Goal: Task Accomplishment & Management: Complete application form

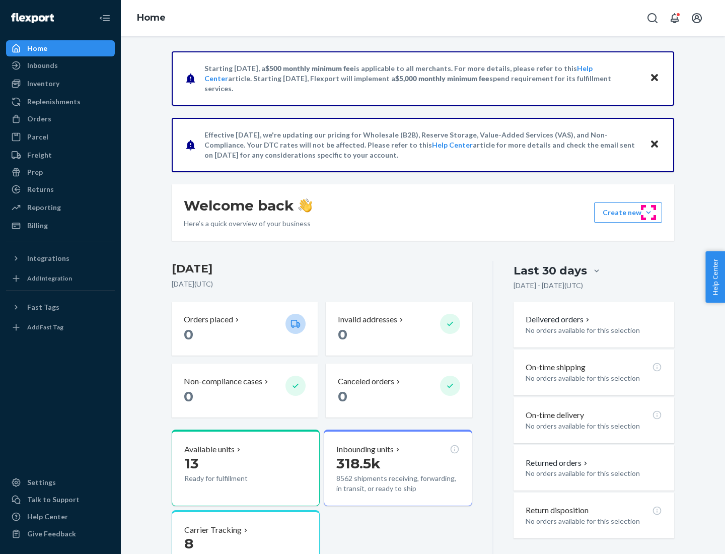
click at [649, 213] on button "Create new Create new inbound Create new order Create new product" at bounding box center [628, 212] width 68 height 20
click at [60, 65] on div "Inbounds" at bounding box center [60, 65] width 107 height 14
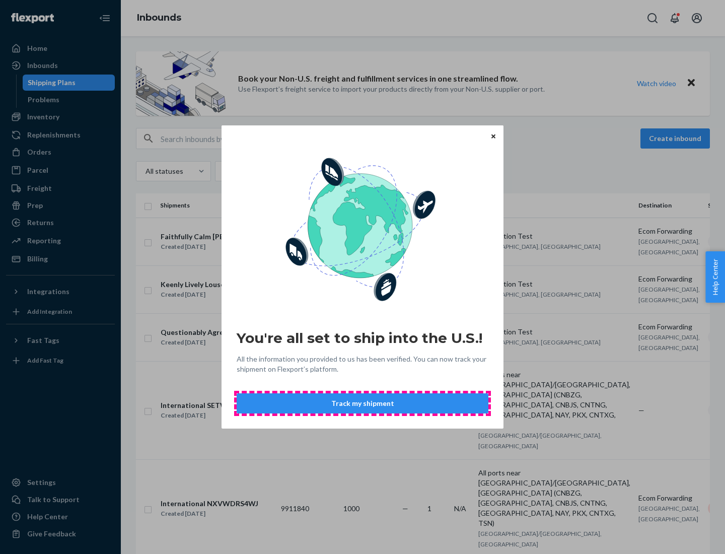
click at [363, 403] on button "Track my shipment" at bounding box center [363, 403] width 252 height 20
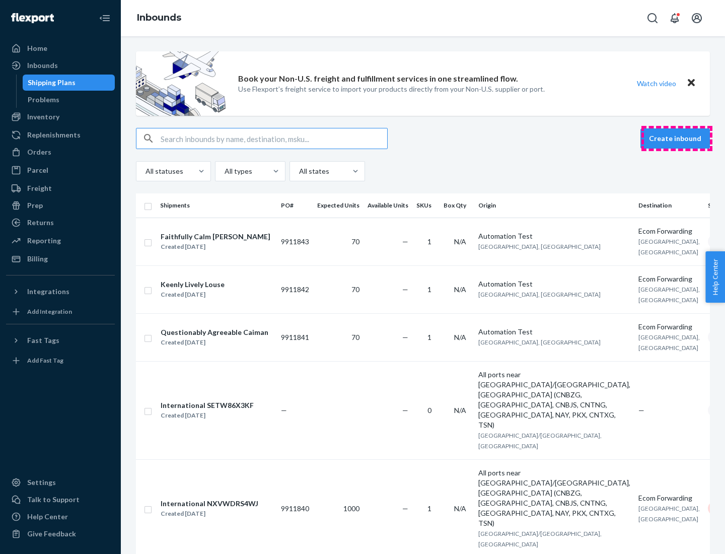
click at [677, 138] on button "Create inbound" at bounding box center [675, 138] width 69 height 20
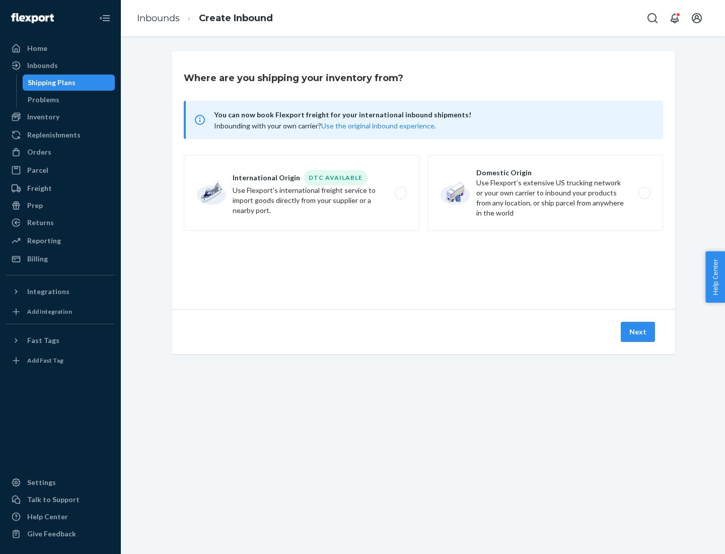
click at [302, 193] on label "International Origin DTC Available Use Flexport's international freight service…" at bounding box center [302, 193] width 236 height 76
click at [400, 193] on input "International Origin DTC Available Use Flexport's international freight service…" at bounding box center [403, 193] width 7 height 7
radio input "true"
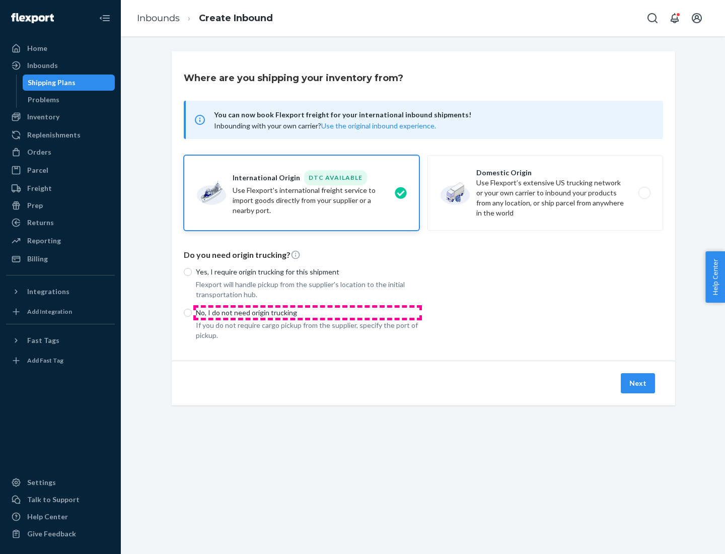
click at [308, 312] on p "No, I do not need origin trucking" at bounding box center [308, 313] width 224 height 10
click at [192, 312] on input "No, I do not need origin trucking" at bounding box center [188, 313] width 8 height 8
radio input "true"
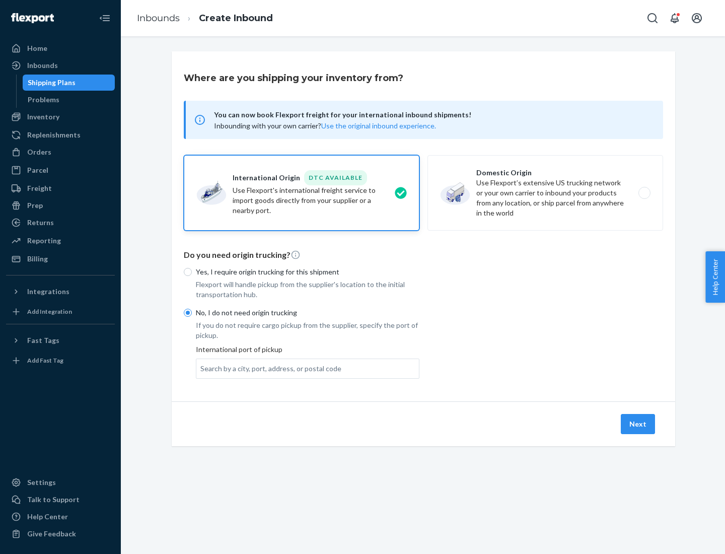
click at [268, 368] on div "Search by a city, port, address, or postal code" at bounding box center [270, 369] width 141 height 10
click at [201, 368] on input "Search by a city, port, address, or postal code" at bounding box center [200, 369] width 1 height 10
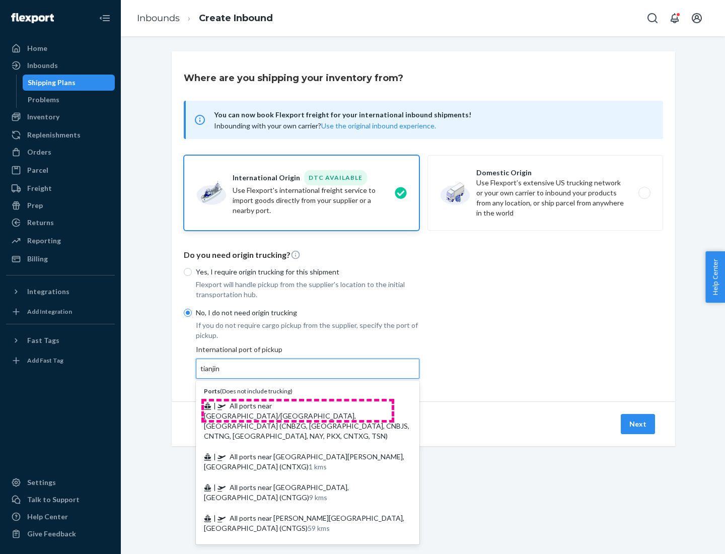
click at [298, 405] on span "| All ports near [GEOGRAPHIC_DATA]/[GEOGRAPHIC_DATA], [GEOGRAPHIC_DATA] (CNBZG,…" at bounding box center [306, 420] width 205 height 39
click at [221, 374] on input "tianjin" at bounding box center [210, 369] width 21 height 10
type input "All ports near [GEOGRAPHIC_DATA]/[GEOGRAPHIC_DATA], [GEOGRAPHIC_DATA] (CNBZG, […"
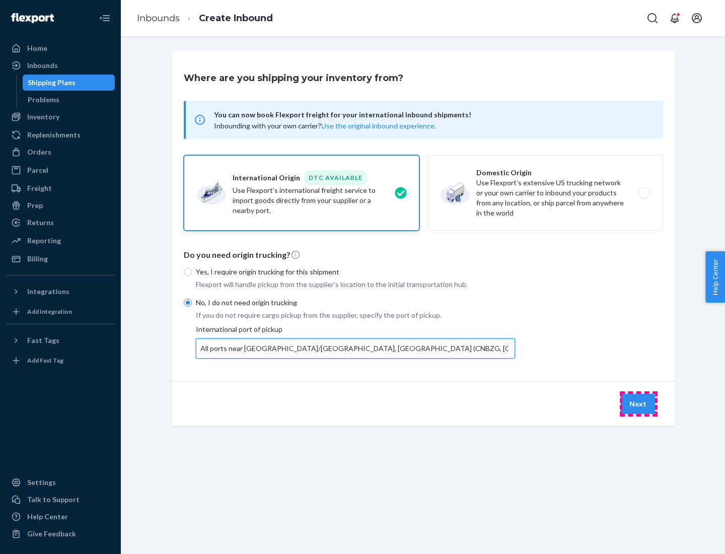
click at [639, 403] on button "Next" at bounding box center [638, 404] width 34 height 20
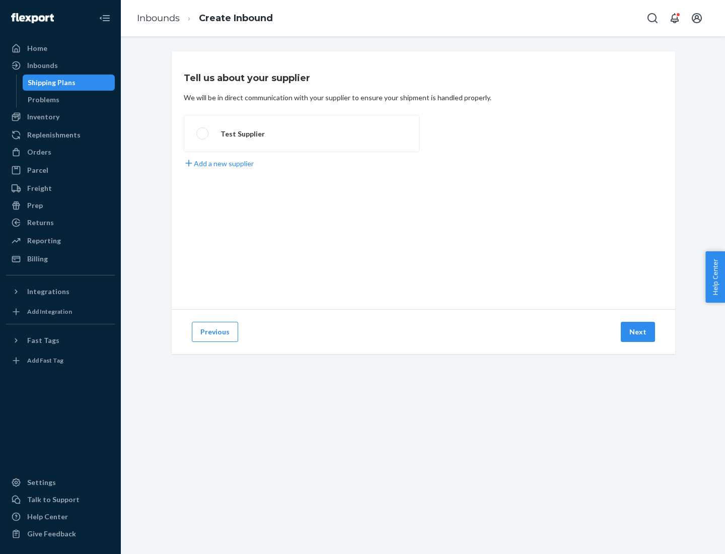
click at [302, 133] on label "Test Supplier" at bounding box center [302, 133] width 236 height 37
click at [203, 133] on input "Test Supplier" at bounding box center [199, 133] width 7 height 7
radio input "true"
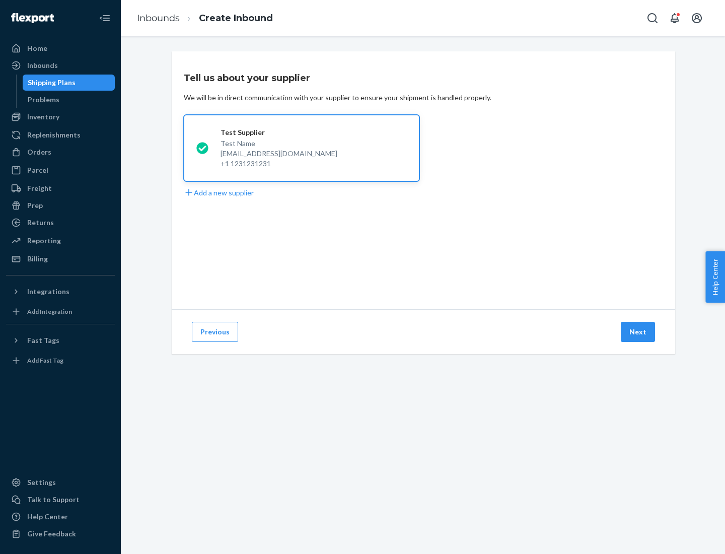
click at [639, 332] on button "Next" at bounding box center [638, 332] width 34 height 20
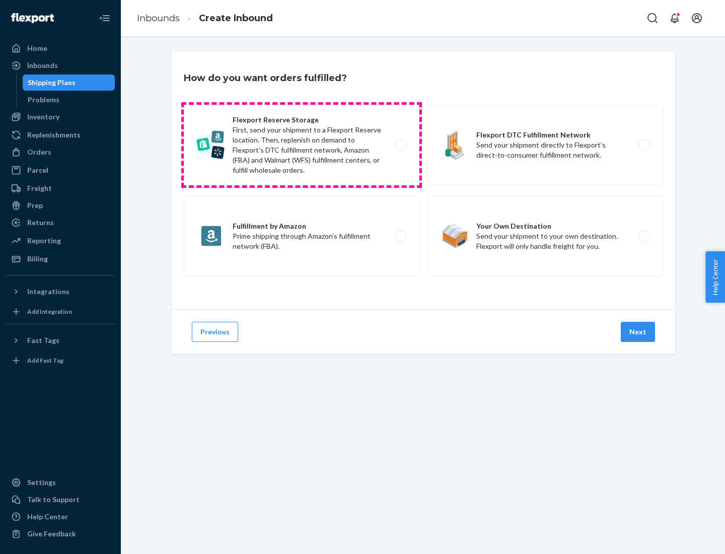
click at [302, 145] on label "Flexport Reserve Storage First, send your shipment to a Flexport Reserve locati…" at bounding box center [302, 145] width 236 height 81
click at [400, 145] on input "Flexport Reserve Storage First, send your shipment to a Flexport Reserve locati…" at bounding box center [403, 145] width 7 height 7
radio input "true"
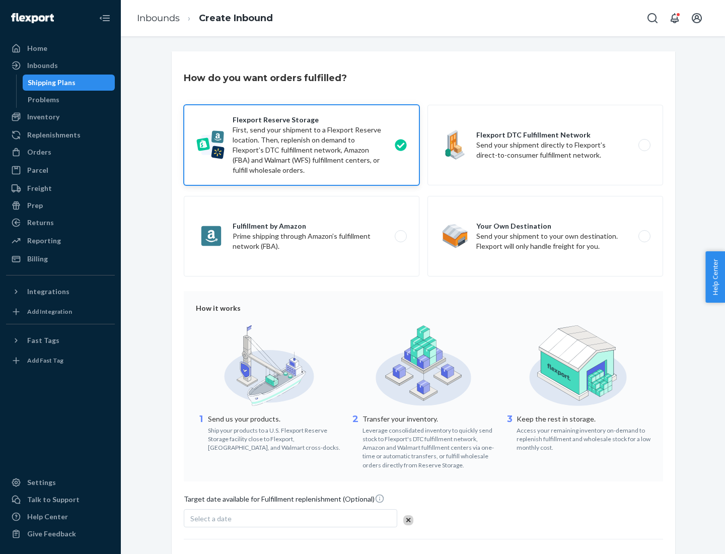
scroll to position [83, 0]
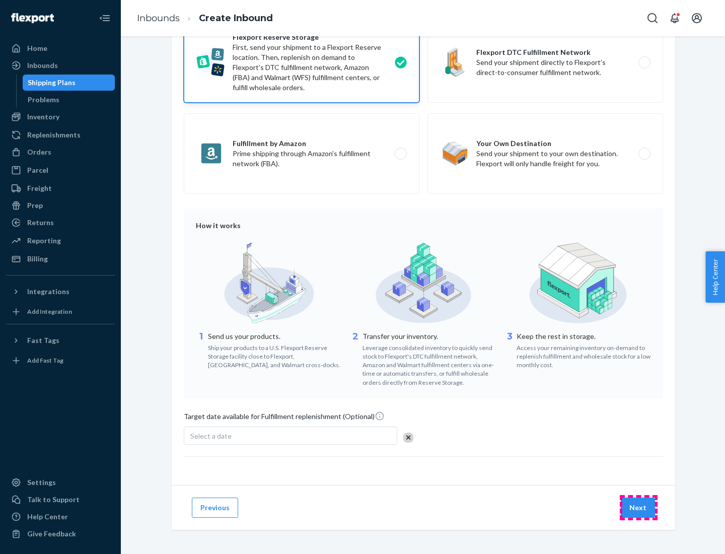
click at [639, 507] on button "Next" at bounding box center [638, 508] width 34 height 20
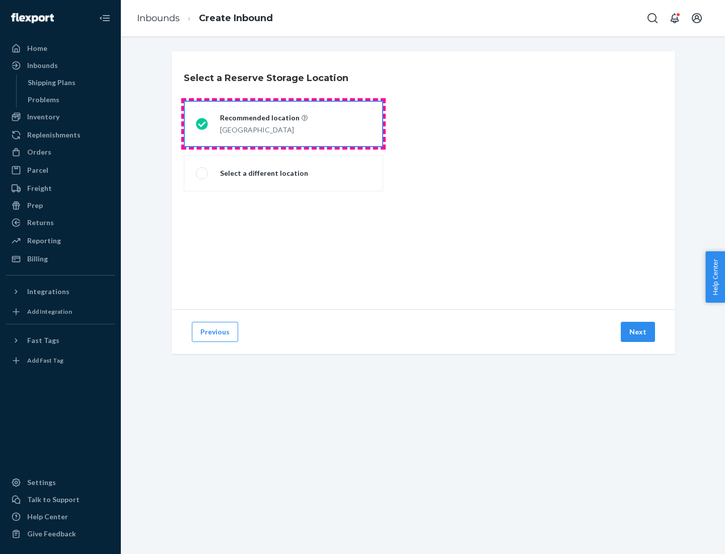
click at [284, 124] on div "[GEOGRAPHIC_DATA]" at bounding box center [264, 129] width 88 height 12
click at [202, 124] on input "Recommended location [GEOGRAPHIC_DATA]" at bounding box center [199, 124] width 7 height 7
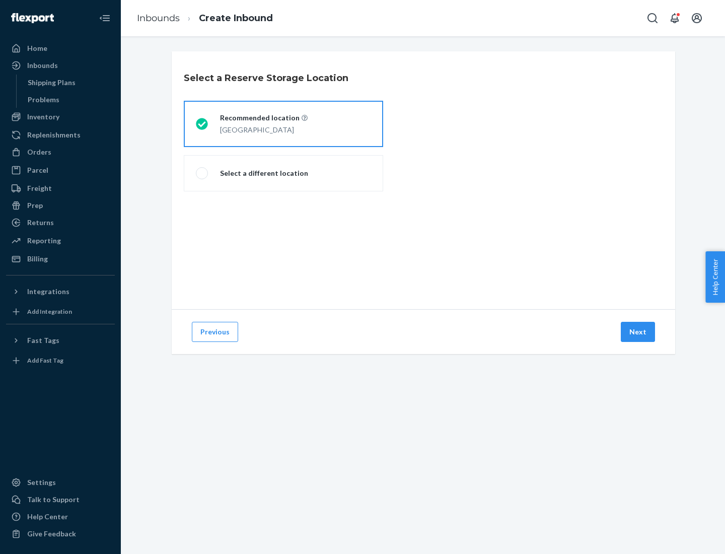
click at [639, 332] on button "Next" at bounding box center [638, 332] width 34 height 20
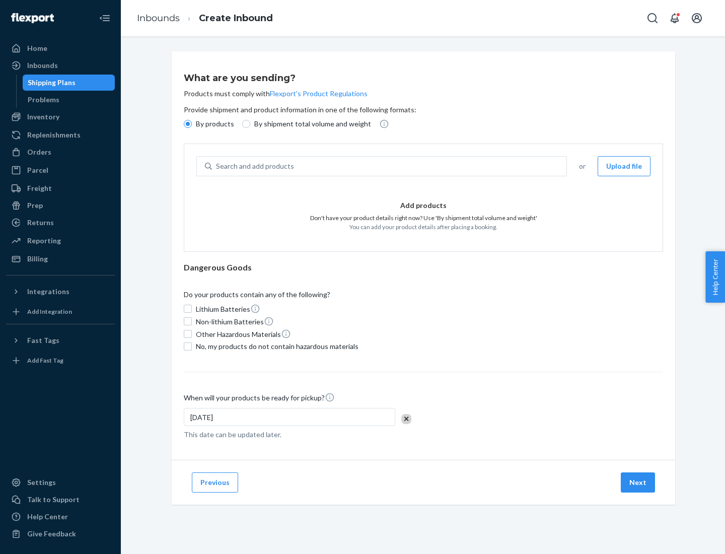
click at [390, 166] on div "Search and add products" at bounding box center [389, 166] width 355 height 18
click at [217, 166] on input "Search and add products" at bounding box center [216, 166] width 1 height 10
click at [245, 124] on input "By shipment total volume and weight" at bounding box center [246, 124] width 8 height 8
radio input "true"
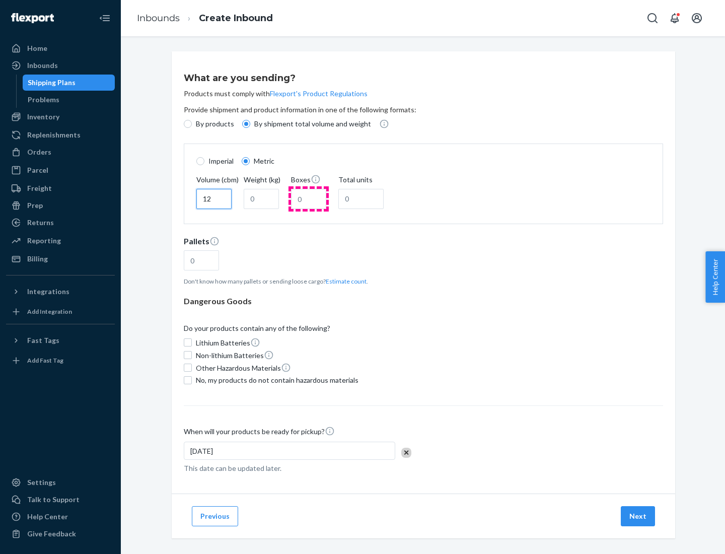
type input "12"
type input "22"
type input "222"
type input "121"
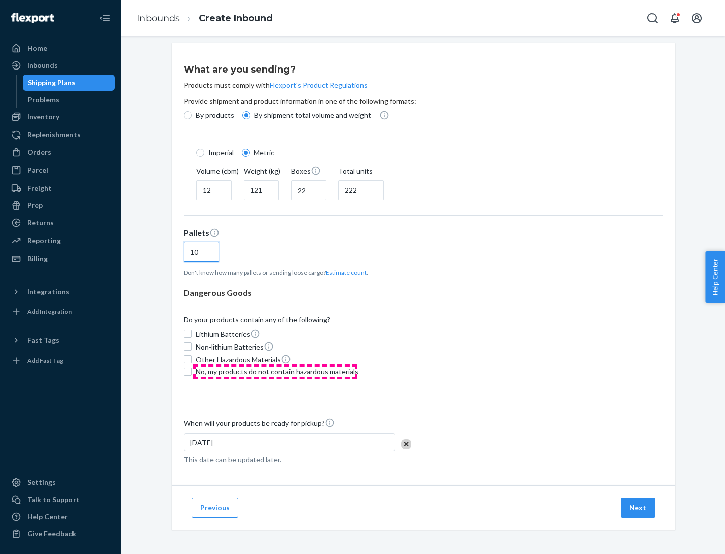
type input "10"
click at [275, 371] on span "No, my products do not contain hazardous materials" at bounding box center [277, 372] width 163 height 10
click at [192, 371] on input "No, my products do not contain hazardous materials" at bounding box center [188, 372] width 8 height 8
checkbox input "true"
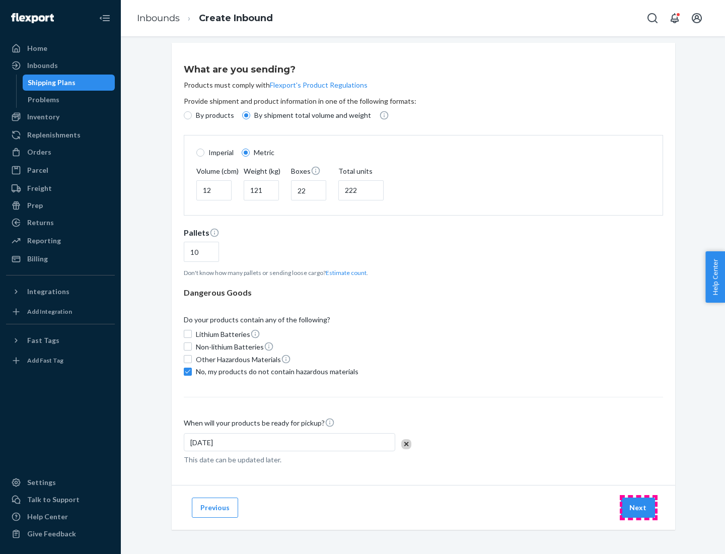
click at [639, 507] on button "Next" at bounding box center [638, 508] width 34 height 20
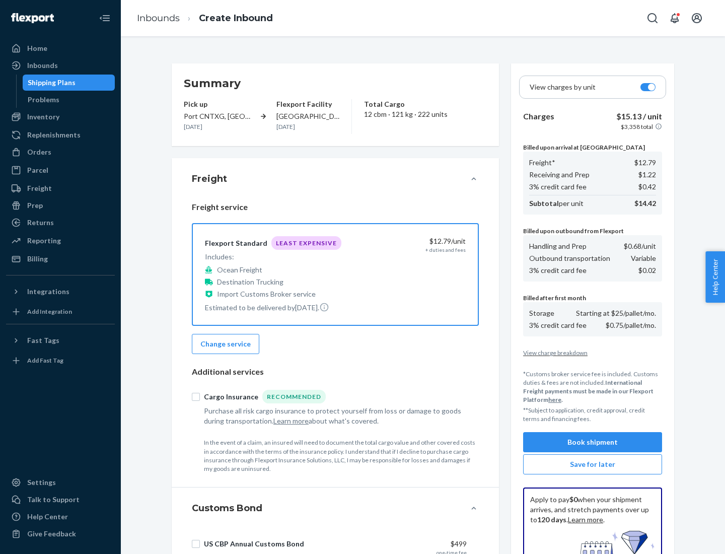
scroll to position [147, 0]
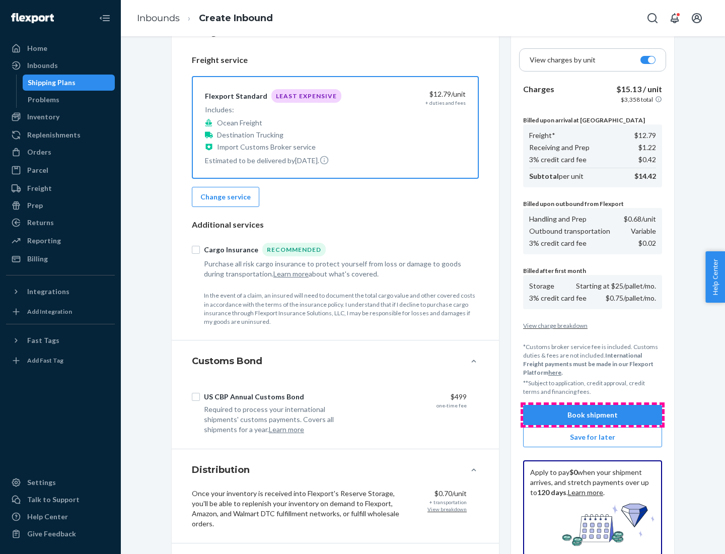
click at [593, 415] on button "Book shipment" at bounding box center [592, 415] width 139 height 20
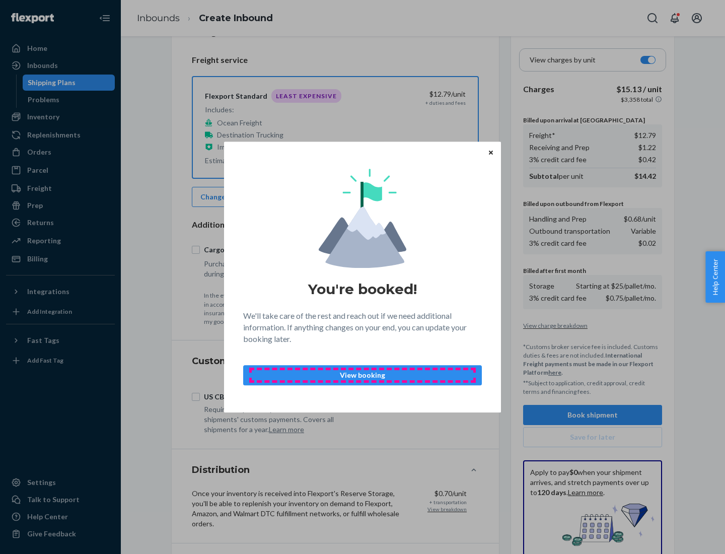
click at [363, 375] on p "View booking" at bounding box center [363, 375] width 222 height 10
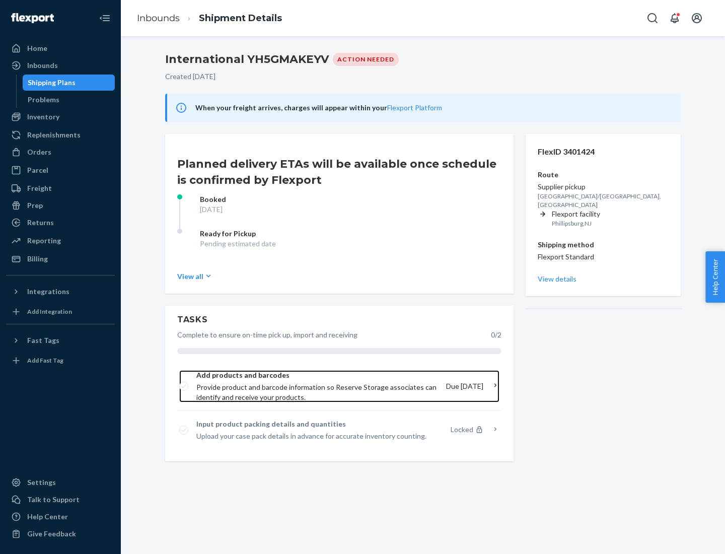
click at [318, 386] on span "Provide product and barcode information so Reserve Storage associates can ident…" at bounding box center [317, 392] width 242 height 20
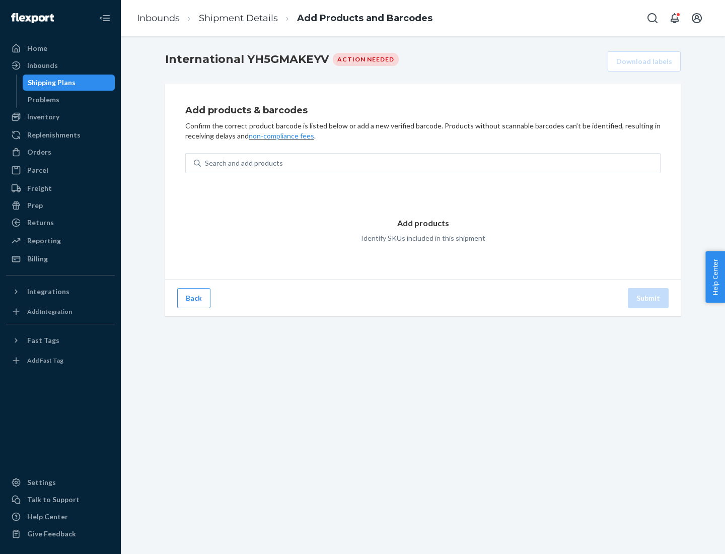
click at [431, 163] on div "Search and add products" at bounding box center [430, 163] width 459 height 18
click at [206, 163] on input "Search and add products" at bounding box center [205, 163] width 1 height 10
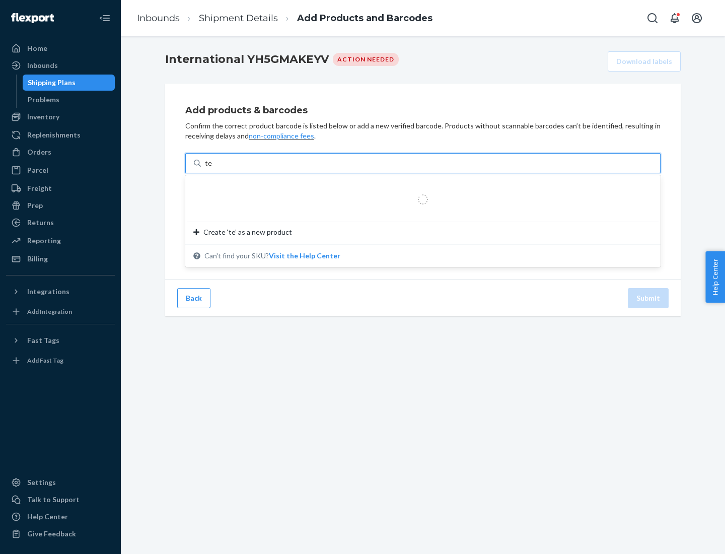
type input "test"
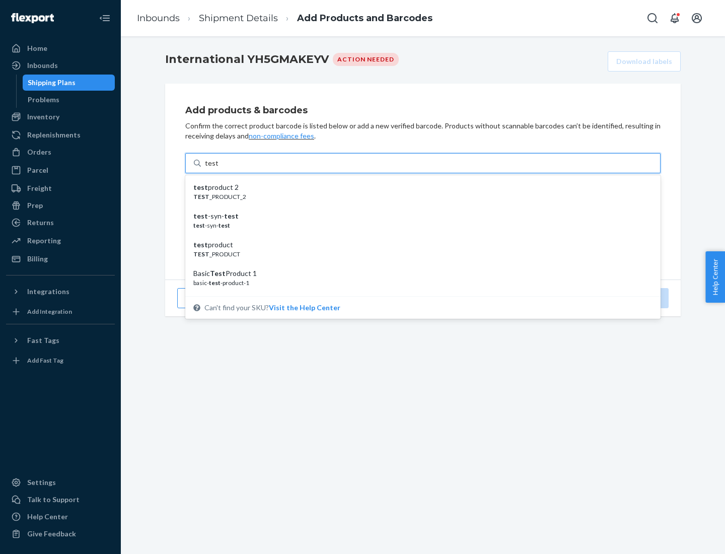
scroll to position [38, 0]
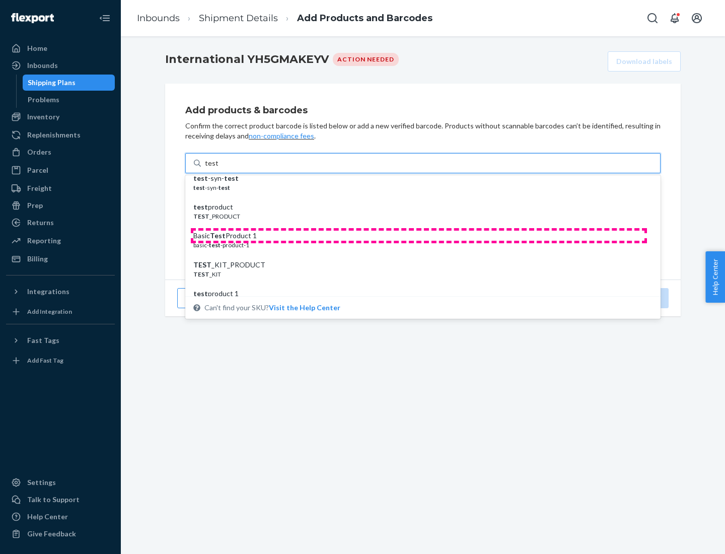
click at [419, 236] on div "Basic Test Product 1" at bounding box center [418, 236] width 451 height 10
click at [218, 168] on input "test" at bounding box center [211, 163] width 13 height 10
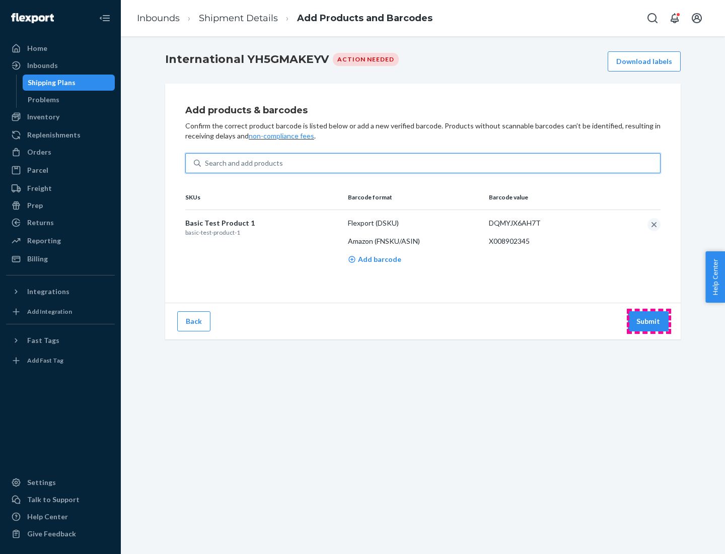
click at [649, 321] on button "Submit" at bounding box center [648, 321] width 41 height 20
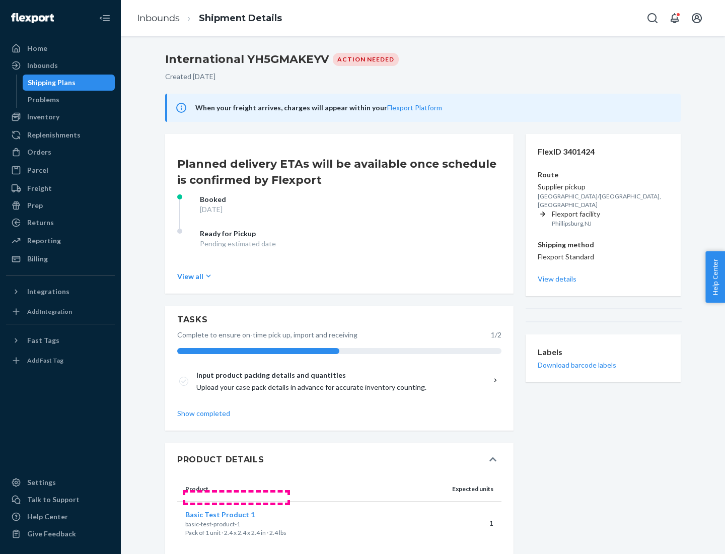
scroll to position [17, 0]
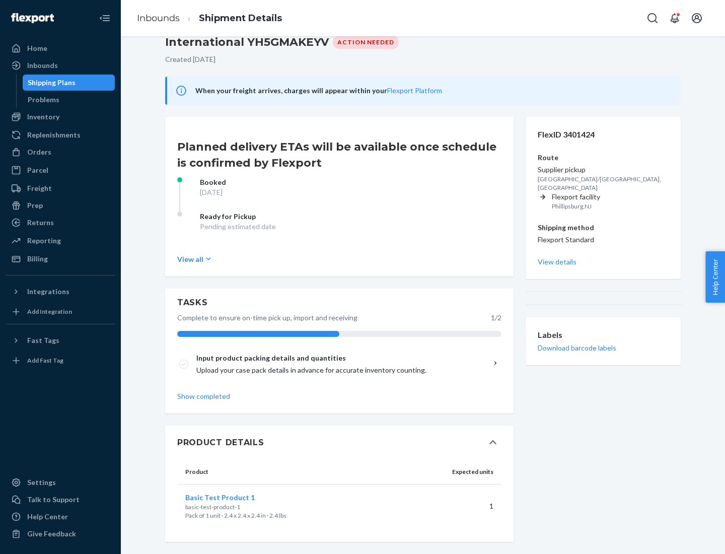
click at [236, 497] on span "Basic Test Product 1" at bounding box center [219, 497] width 69 height 9
